Goal: Task Accomplishment & Management: Complete application form

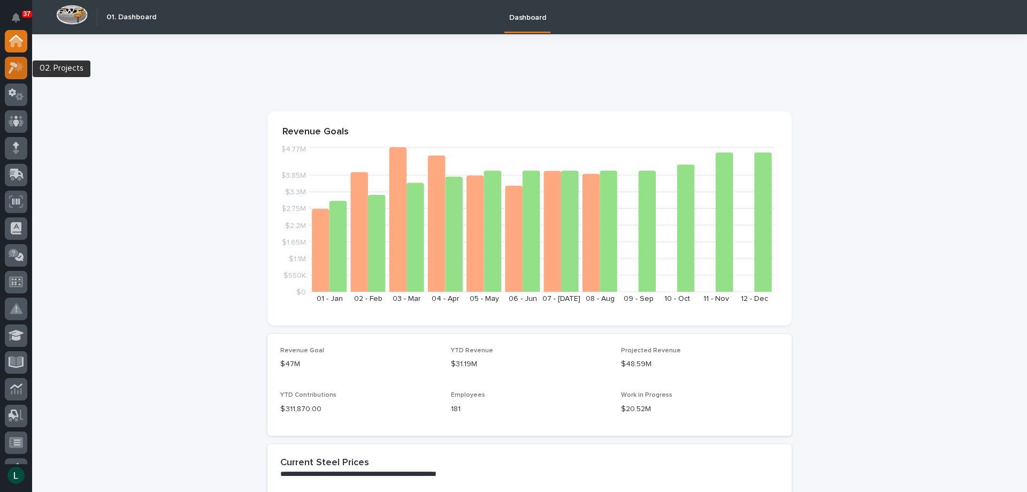
click at [20, 63] on icon at bounding box center [17, 68] width 16 height 12
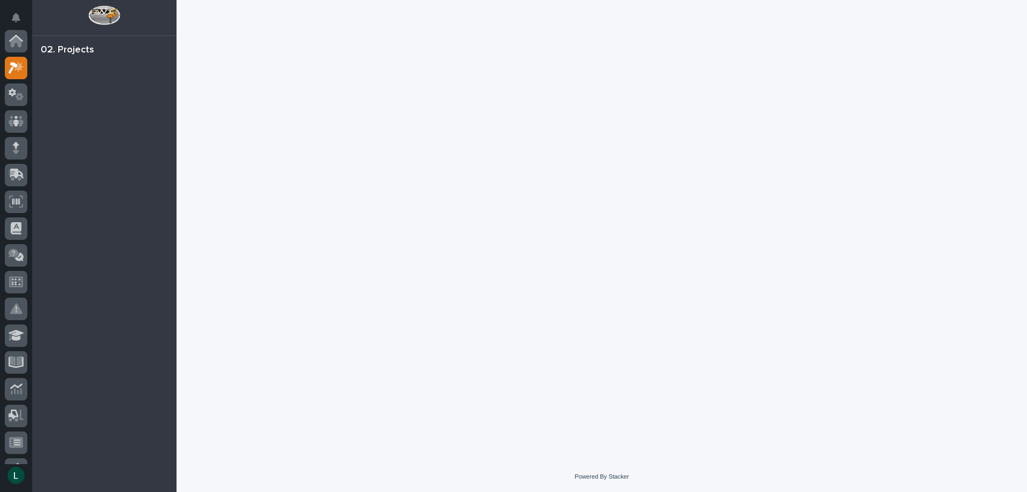
scroll to position [27, 0]
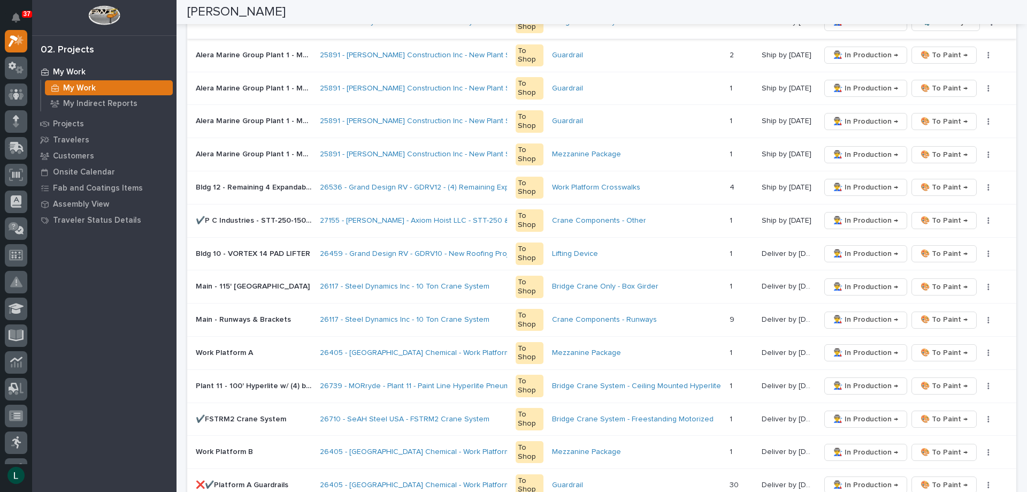
scroll to position [374, 0]
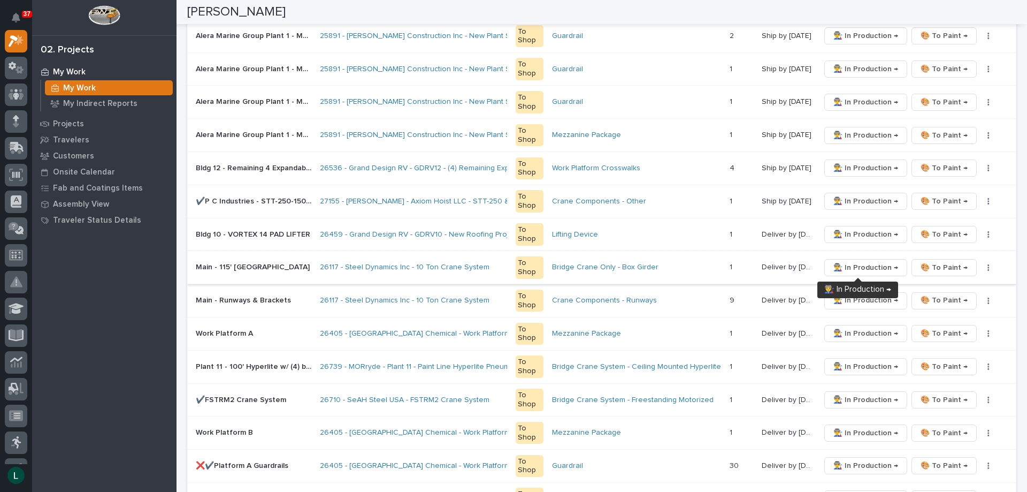
click at [856, 265] on span "👨‍🏭 In Production →" at bounding box center [865, 267] width 65 height 13
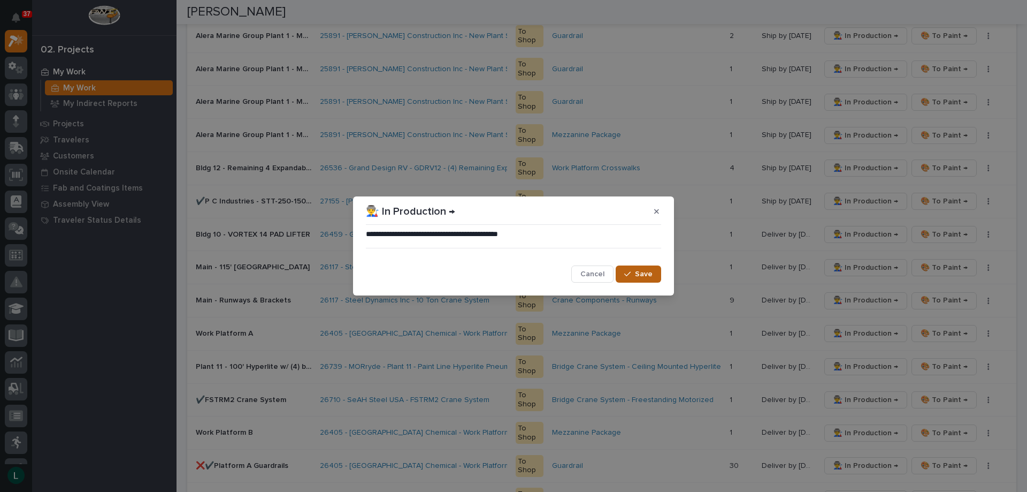
click at [642, 272] on span "Save" at bounding box center [644, 274] width 18 height 10
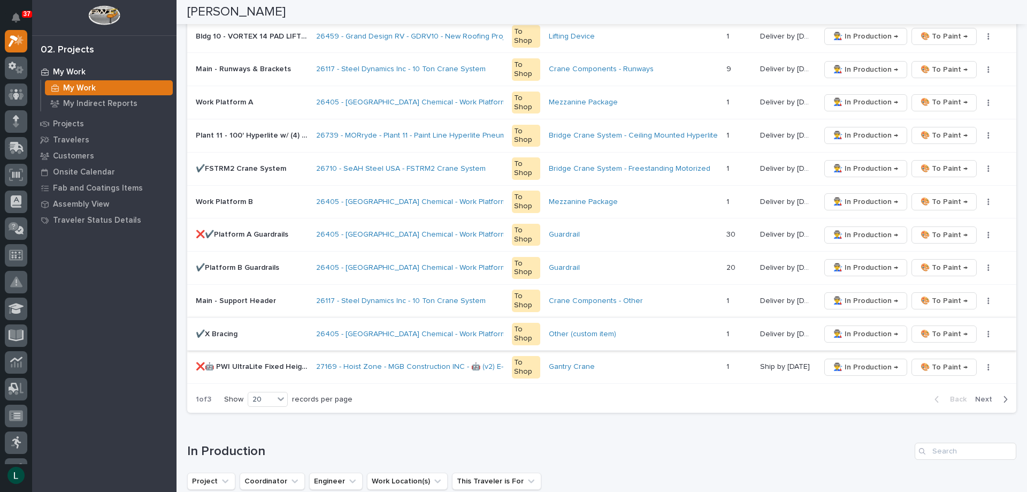
scroll to position [642, 0]
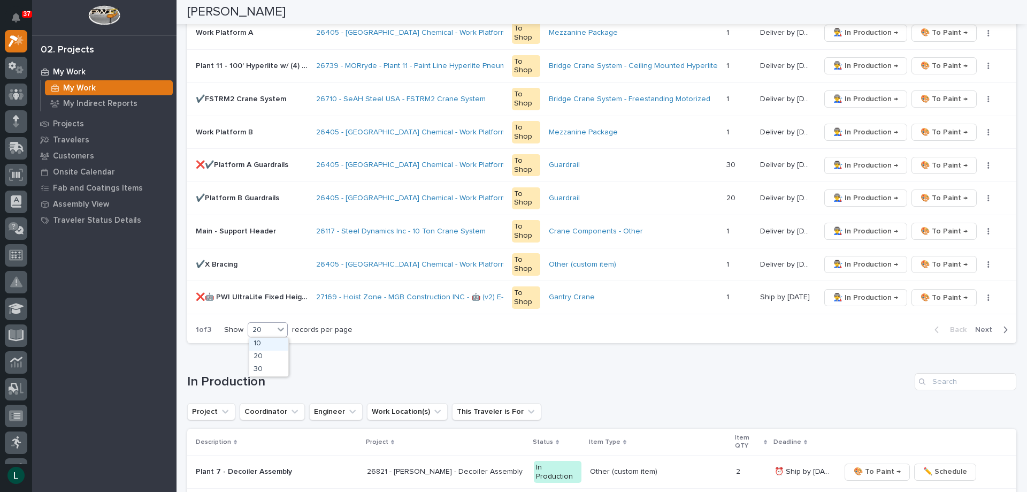
click at [266, 325] on div "20" at bounding box center [261, 329] width 26 height 11
click at [267, 369] on div "30" at bounding box center [268, 369] width 39 height 13
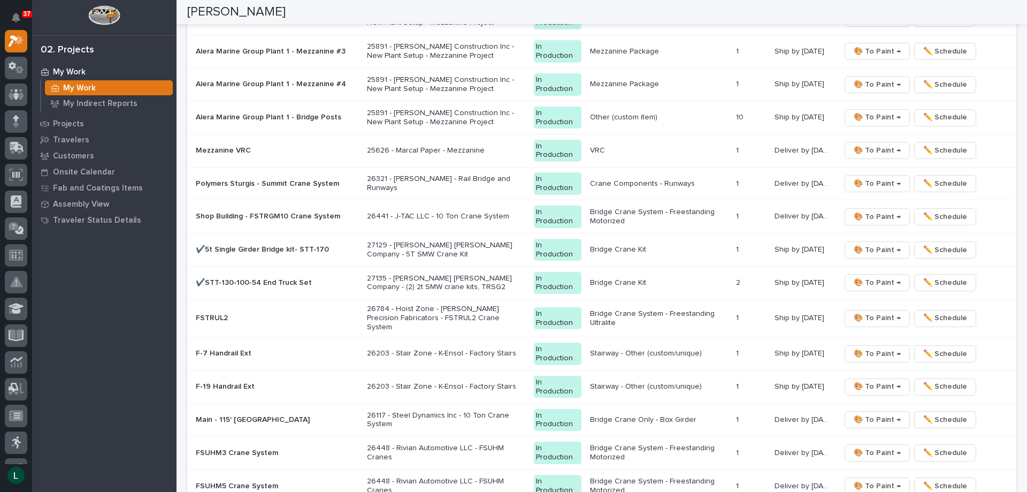
scroll to position [0, 0]
click at [16, 149] on icon at bounding box center [16, 151] width 6 height 6
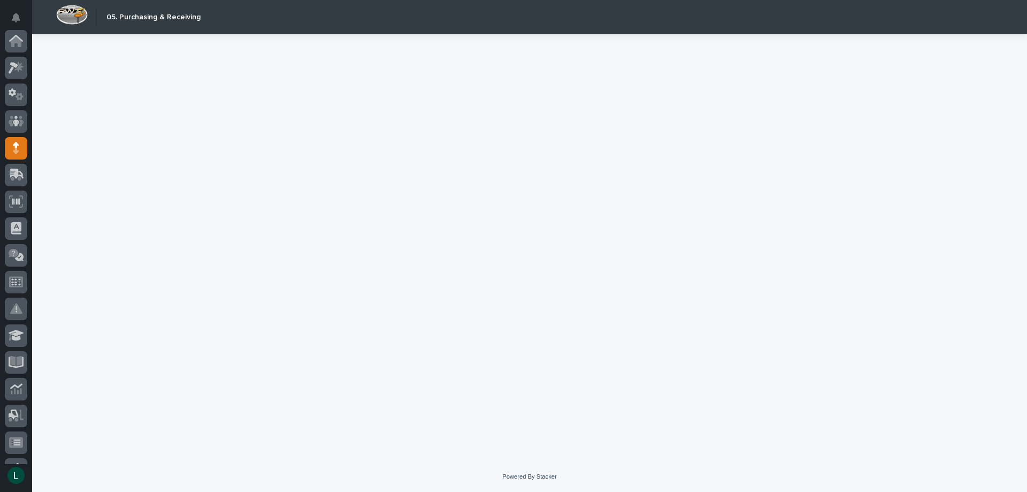
scroll to position [107, 0]
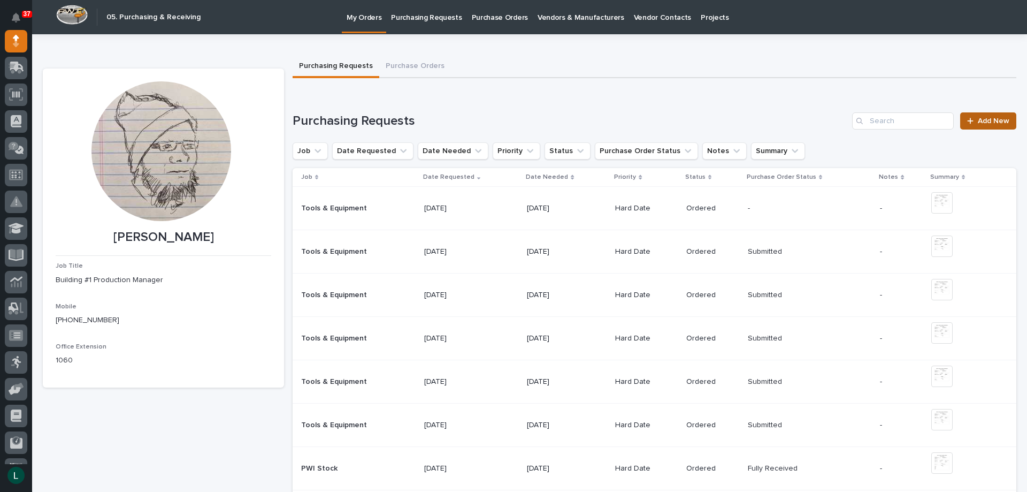
click at [978, 118] on span "Add New" at bounding box center [994, 120] width 32 height 7
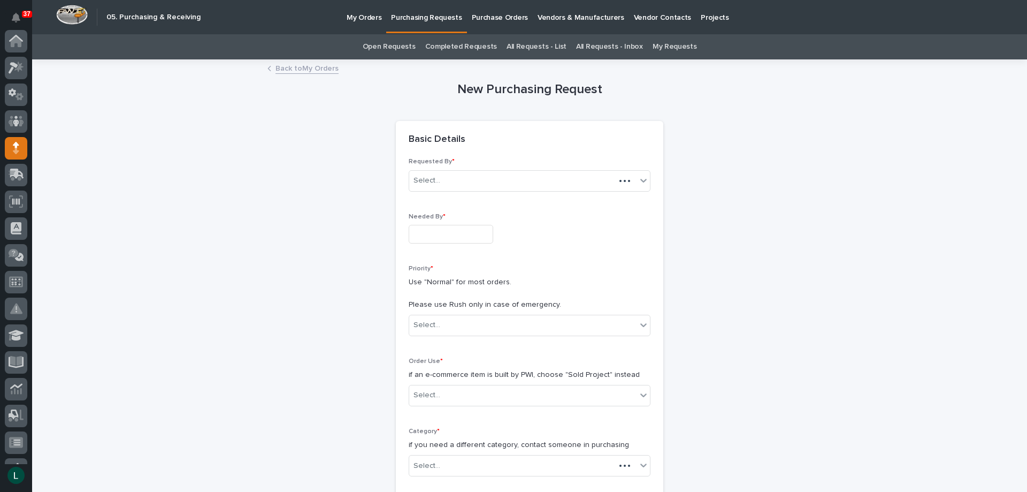
scroll to position [107, 0]
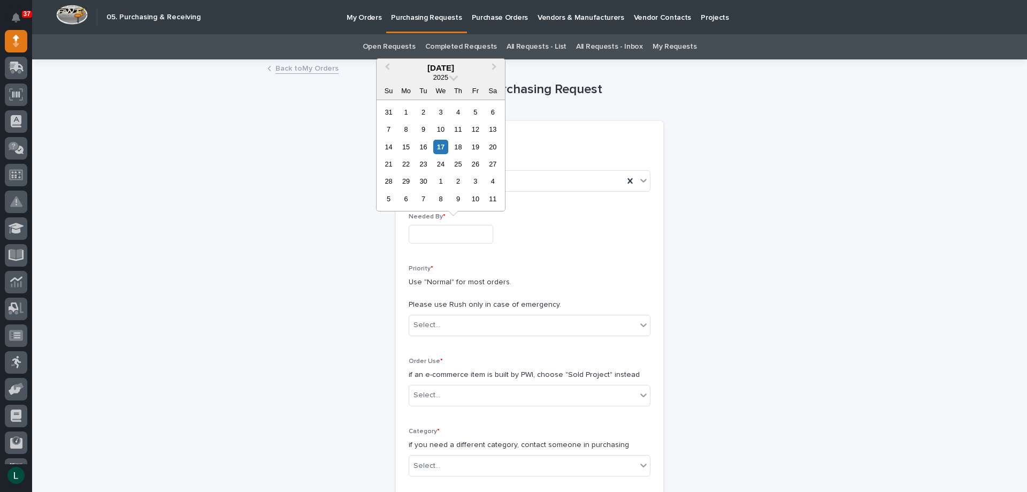
click at [422, 230] on input "text" at bounding box center [451, 234] width 85 height 19
click at [423, 162] on div "23" at bounding box center [423, 164] width 14 height 14
type input "**********"
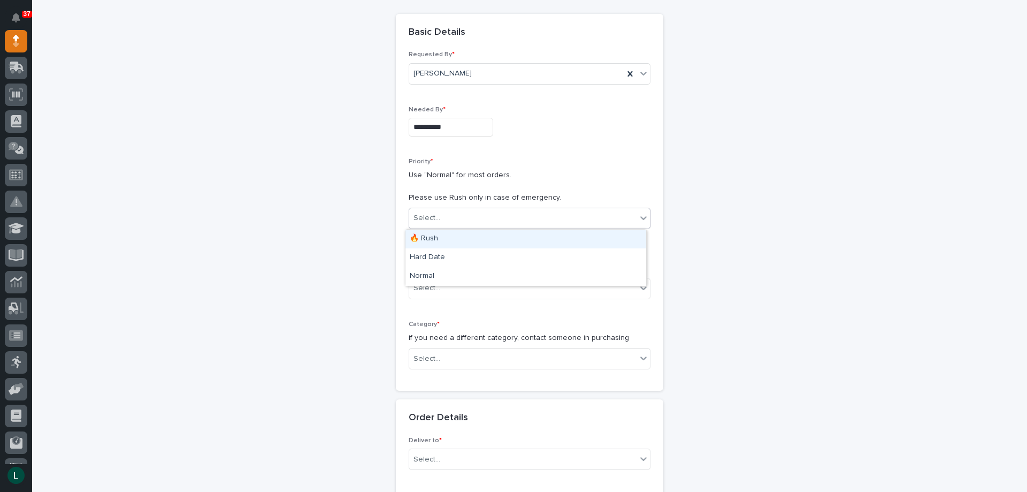
click at [562, 208] on div "Select..." at bounding box center [530, 218] width 242 height 21
click at [506, 252] on div "Hard Date" at bounding box center [525, 257] width 241 height 19
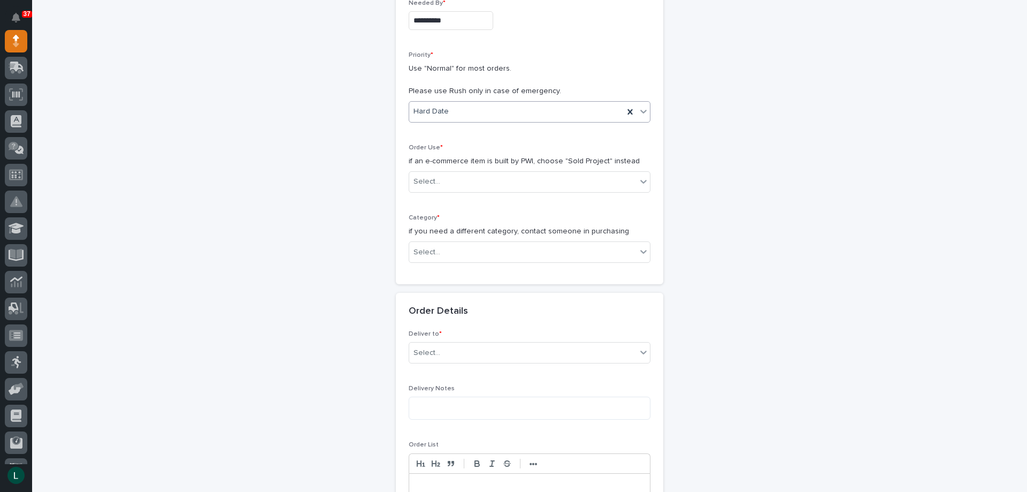
scroll to position [214, 0]
click at [522, 171] on div "Select..." at bounding box center [530, 181] width 242 height 21
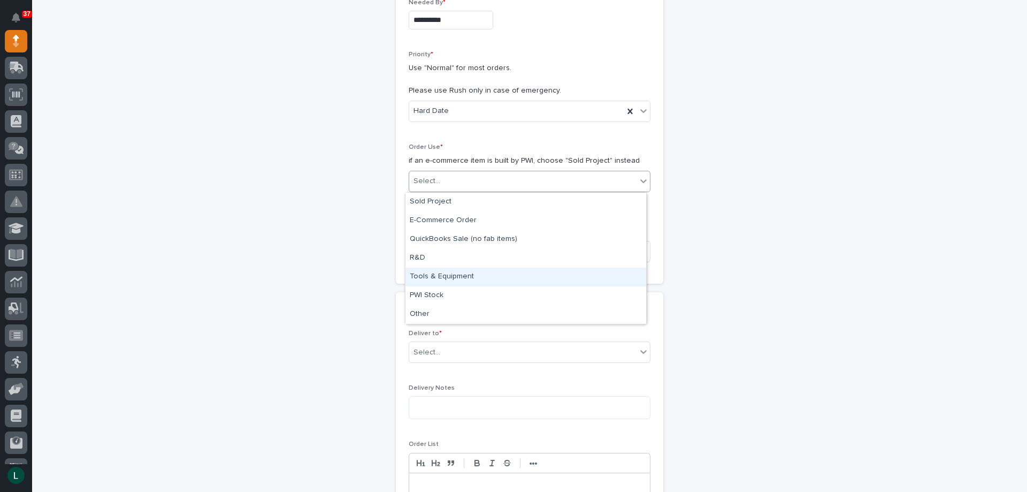
click at [501, 271] on div "Tools & Equipment" at bounding box center [525, 276] width 241 height 19
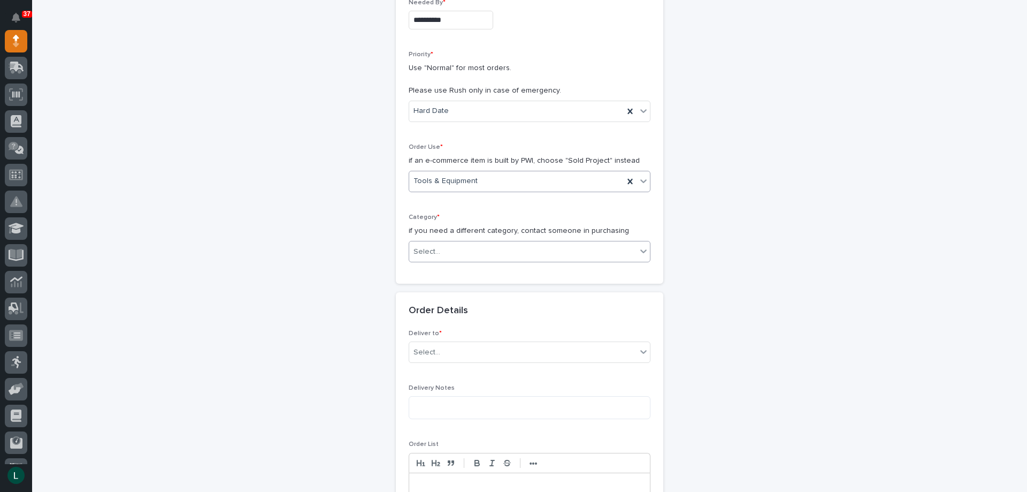
click at [499, 242] on div "Select..." at bounding box center [530, 251] width 242 height 21
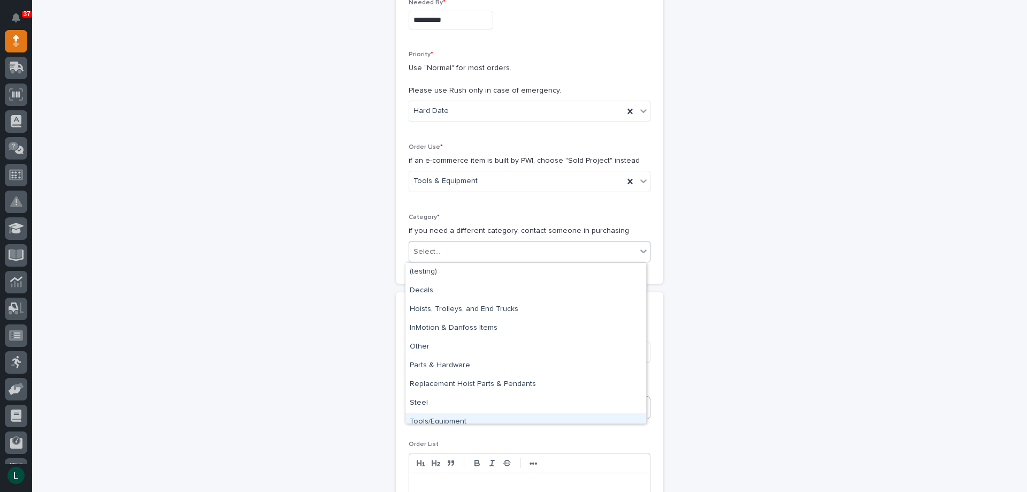
click at [501, 415] on div "Tools/Equipment" at bounding box center [525, 421] width 241 height 19
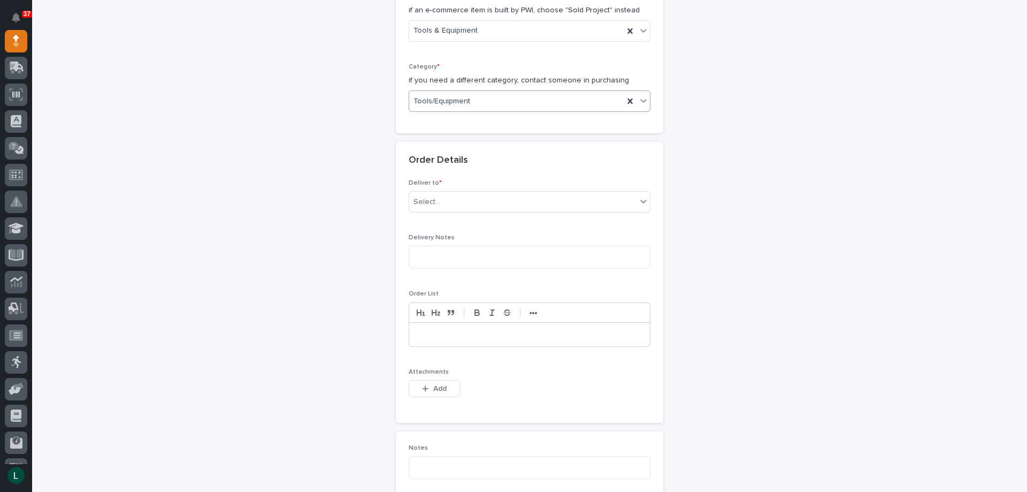
scroll to position [374, 0]
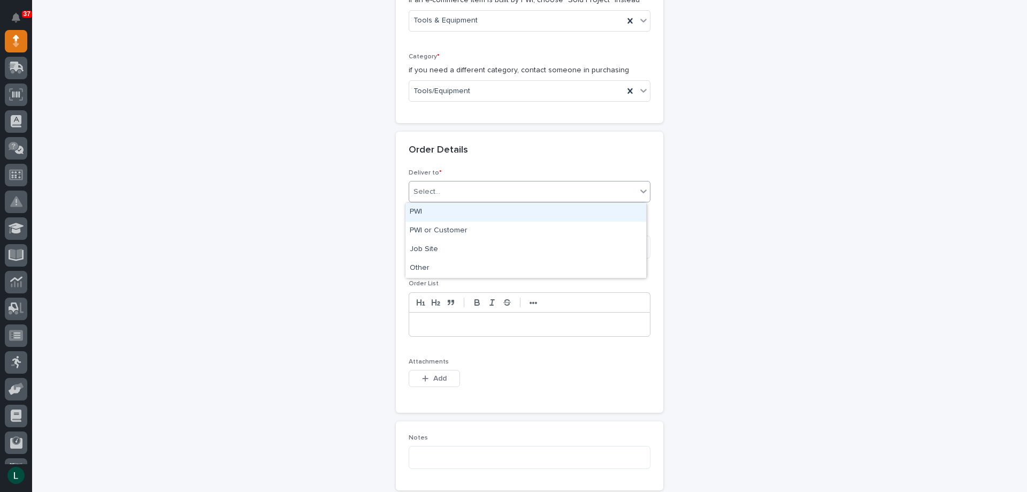
click at [506, 183] on div "Select..." at bounding box center [522, 192] width 227 height 18
click at [503, 206] on div "PWI" at bounding box center [525, 212] width 241 height 19
click at [510, 249] on textarea at bounding box center [530, 246] width 242 height 23
type textarea "*********"
click at [460, 324] on p at bounding box center [529, 324] width 225 height 11
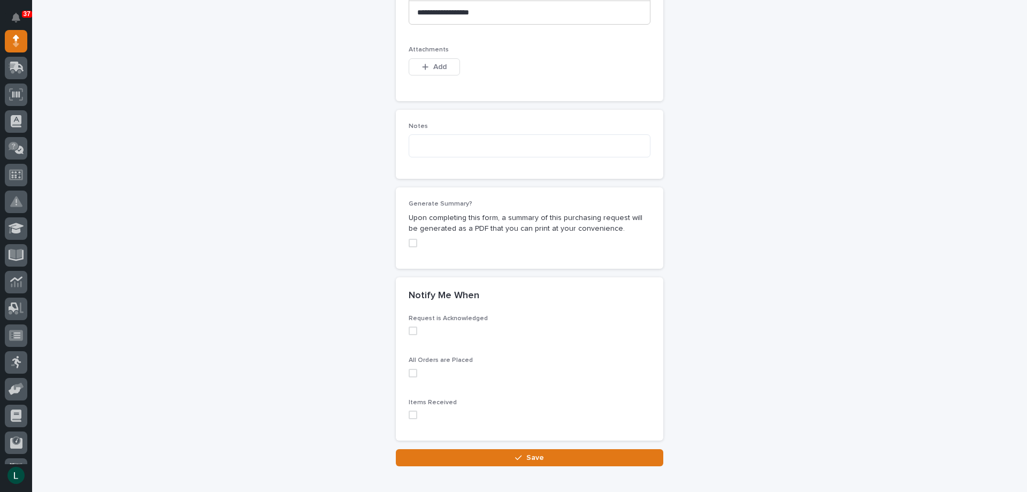
scroll to position [744, 0]
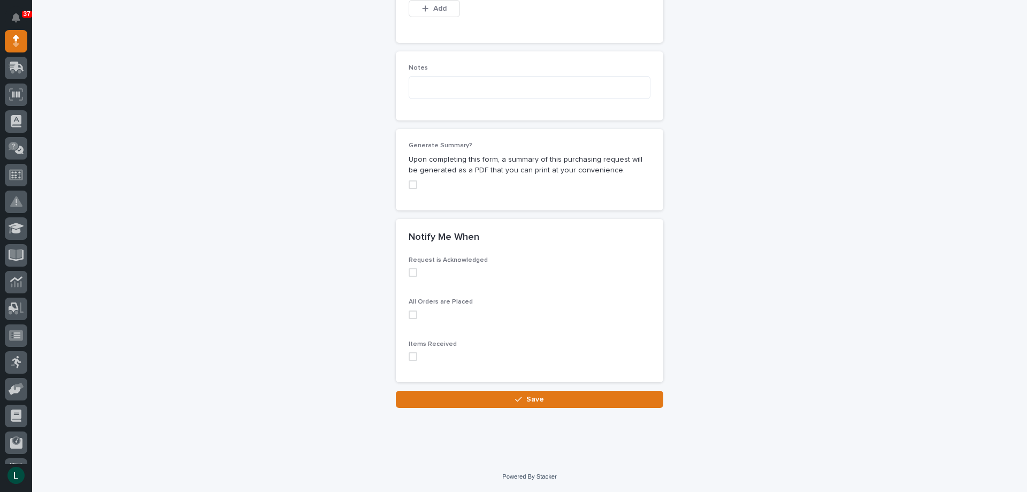
click at [411, 270] on span at bounding box center [413, 272] width 9 height 9
click at [410, 316] on span at bounding box center [413, 314] width 9 height 9
click at [409, 357] on span at bounding box center [413, 356] width 9 height 9
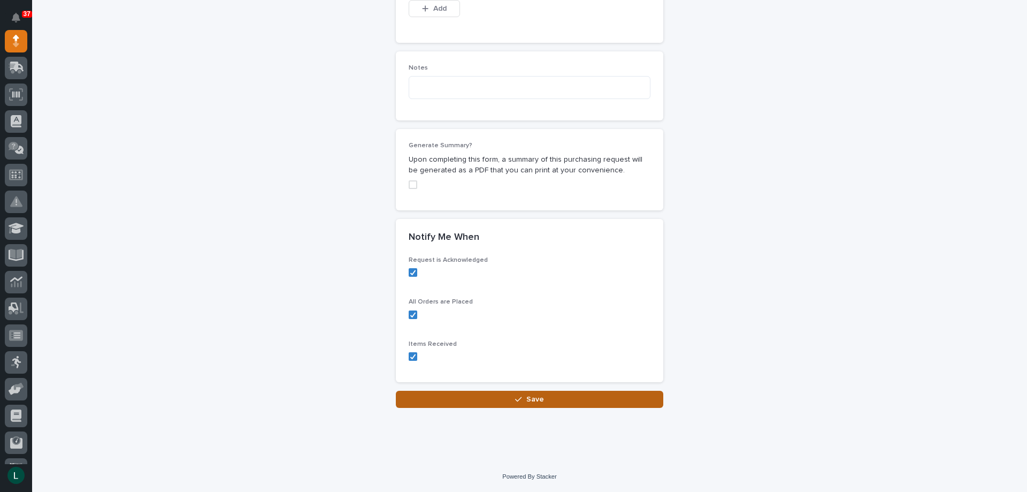
click at [526, 395] on span "Save" at bounding box center [535, 399] width 18 height 10
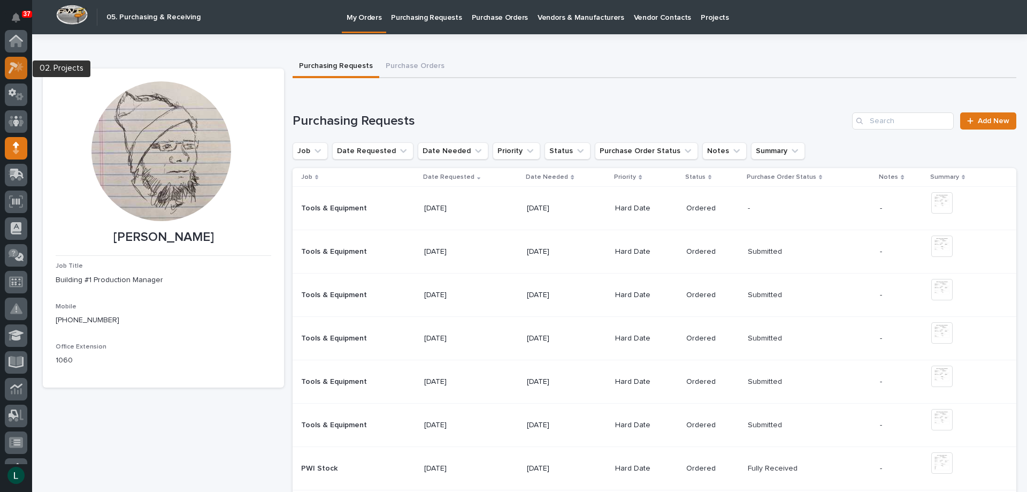
click at [12, 65] on icon at bounding box center [14, 68] width 10 height 12
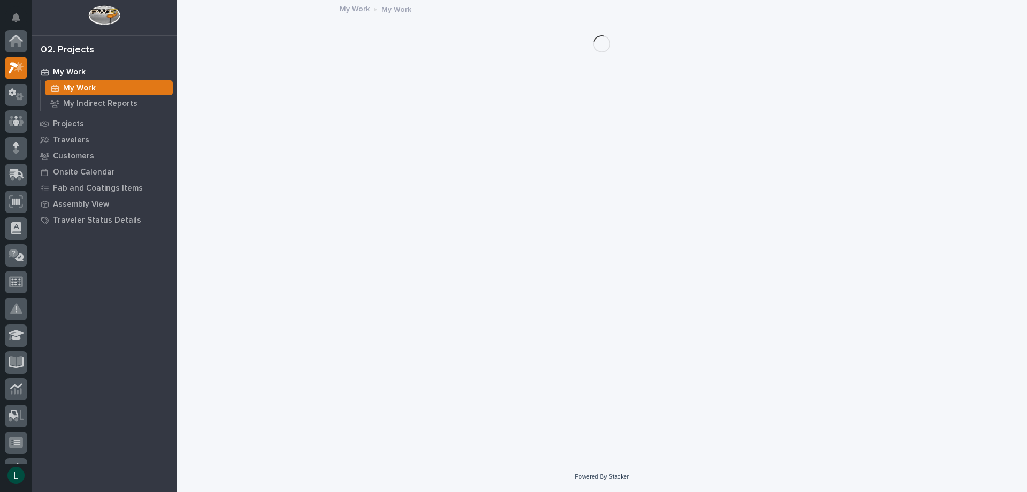
scroll to position [27, 0]
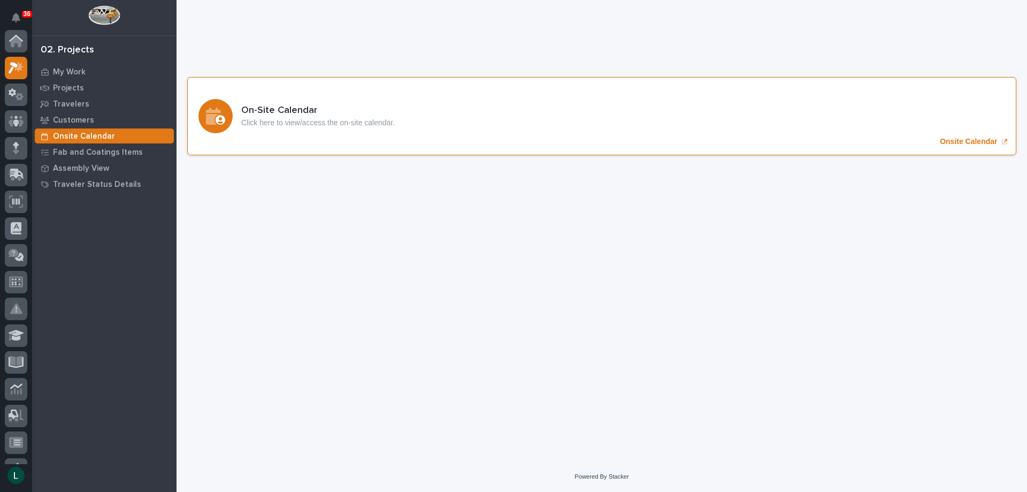
scroll to position [27, 0]
click at [220, 115] on icon "Onsite Calendar" at bounding box center [221, 120] width 10 height 10
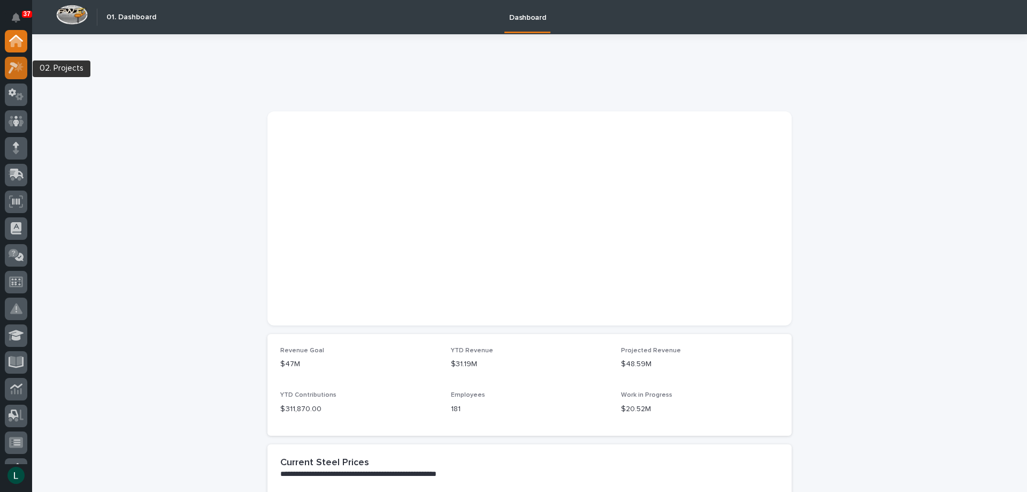
click at [15, 66] on icon at bounding box center [14, 68] width 10 height 12
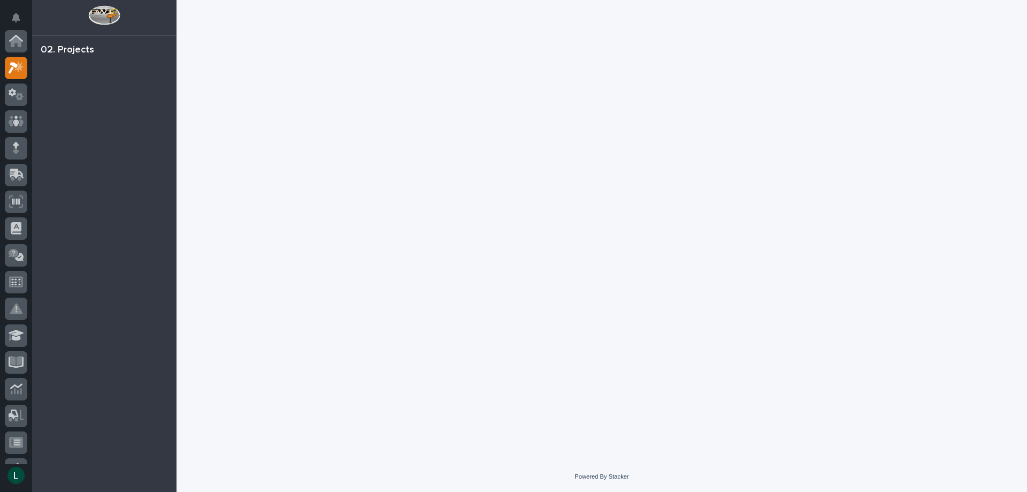
scroll to position [27, 0]
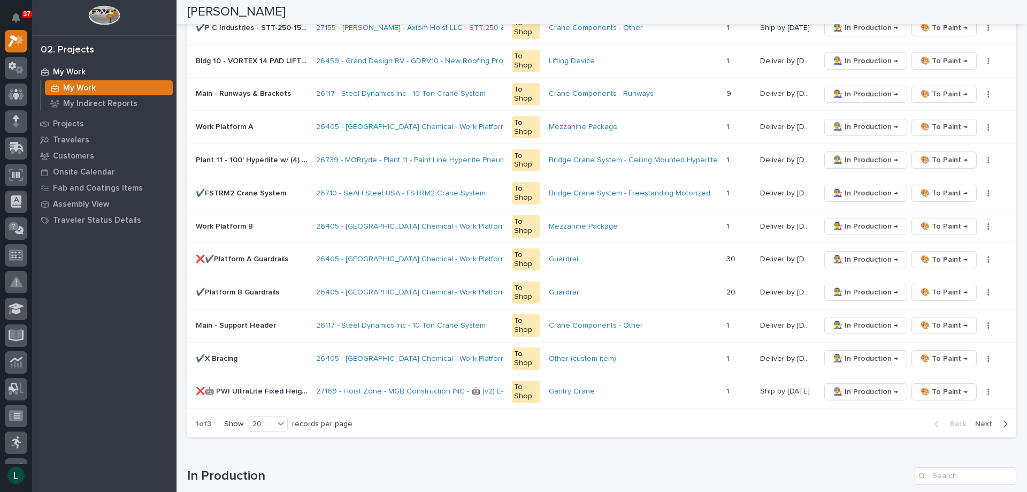
scroll to position [588, 0]
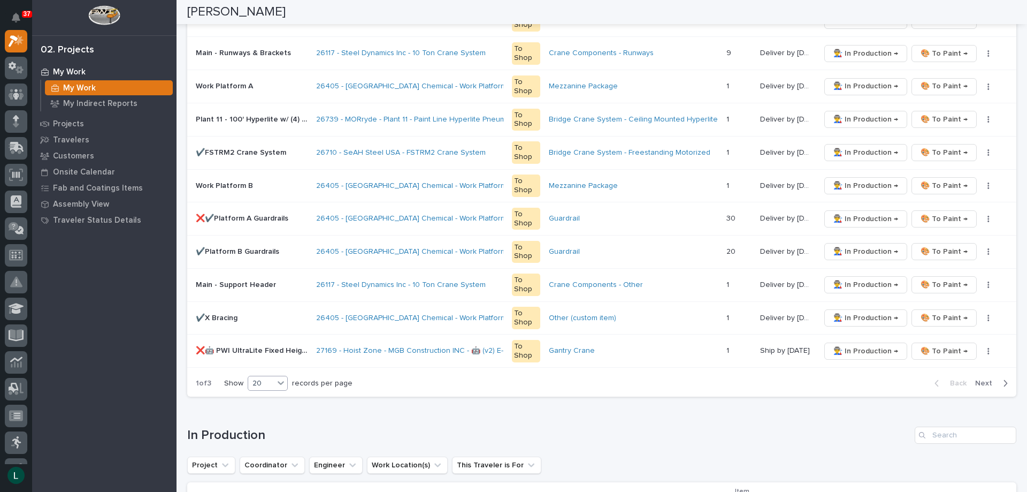
click at [261, 380] on div "20" at bounding box center [261, 383] width 26 height 11
click at [263, 422] on div "30" at bounding box center [268, 423] width 39 height 13
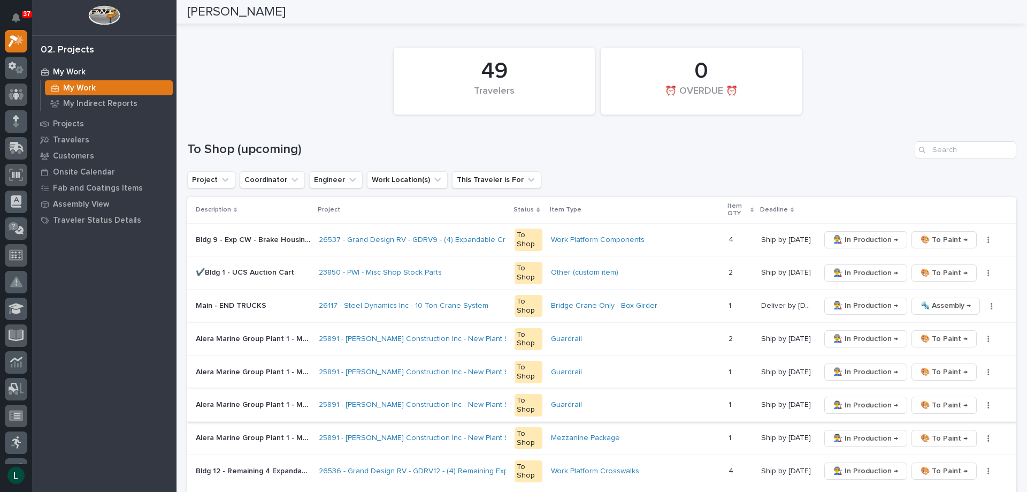
scroll to position [0, 0]
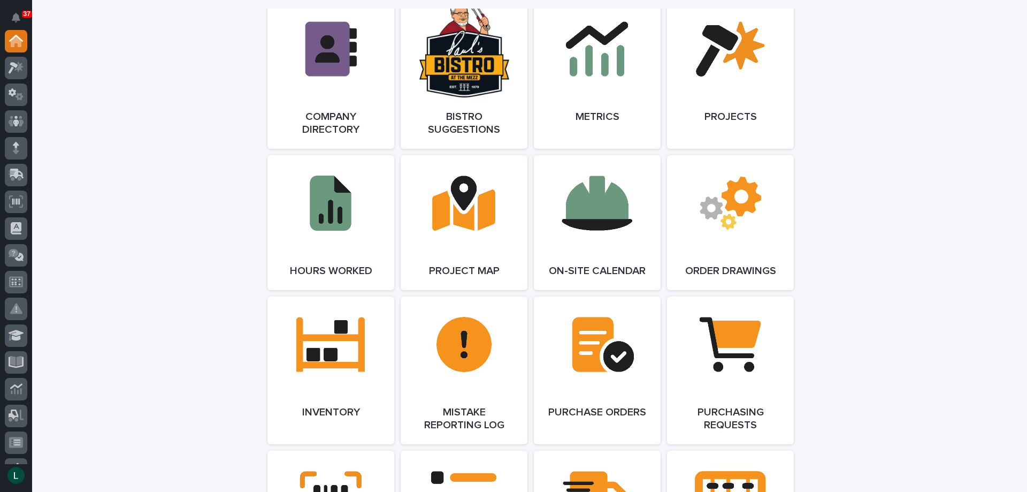
scroll to position [1123, 0]
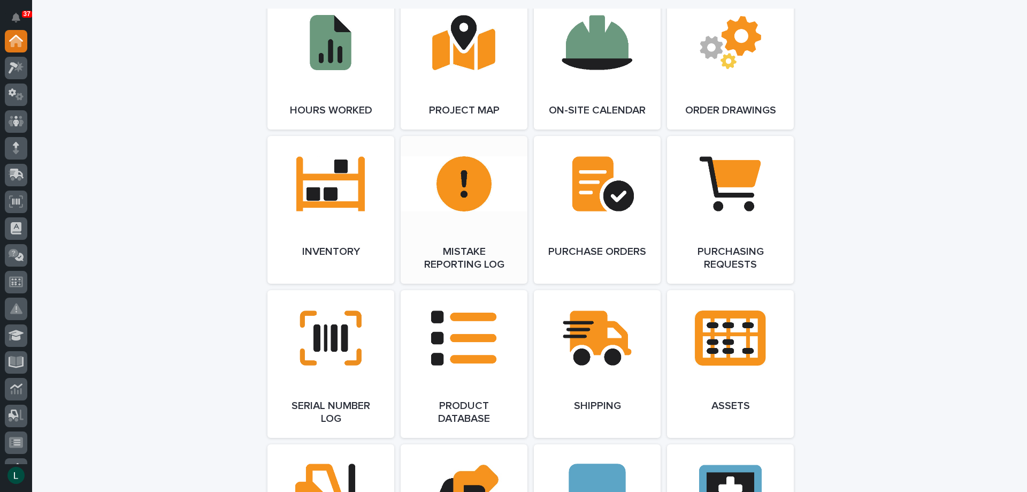
click at [466, 186] on link "Open Link" at bounding box center [464, 210] width 127 height 148
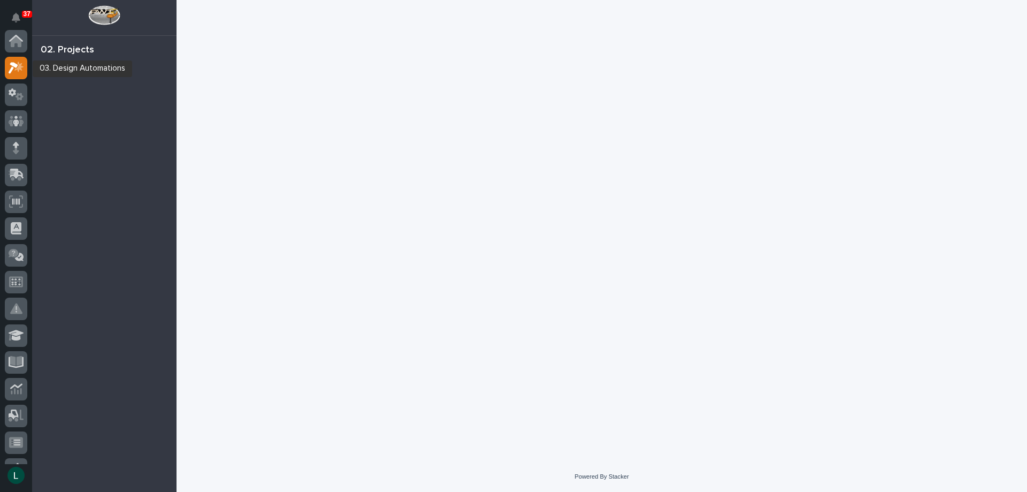
scroll to position [27, 0]
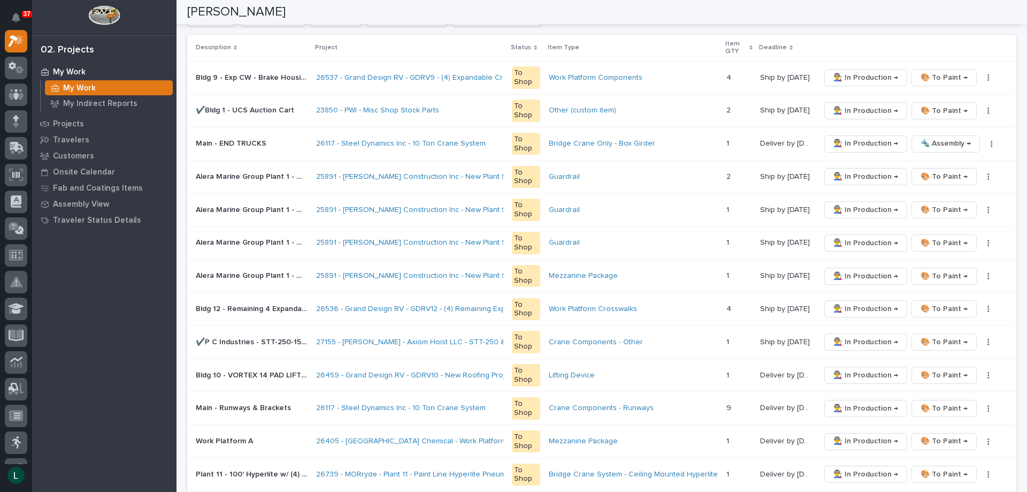
scroll to position [267, 0]
